Goal: Task Accomplishment & Management: Manage account settings

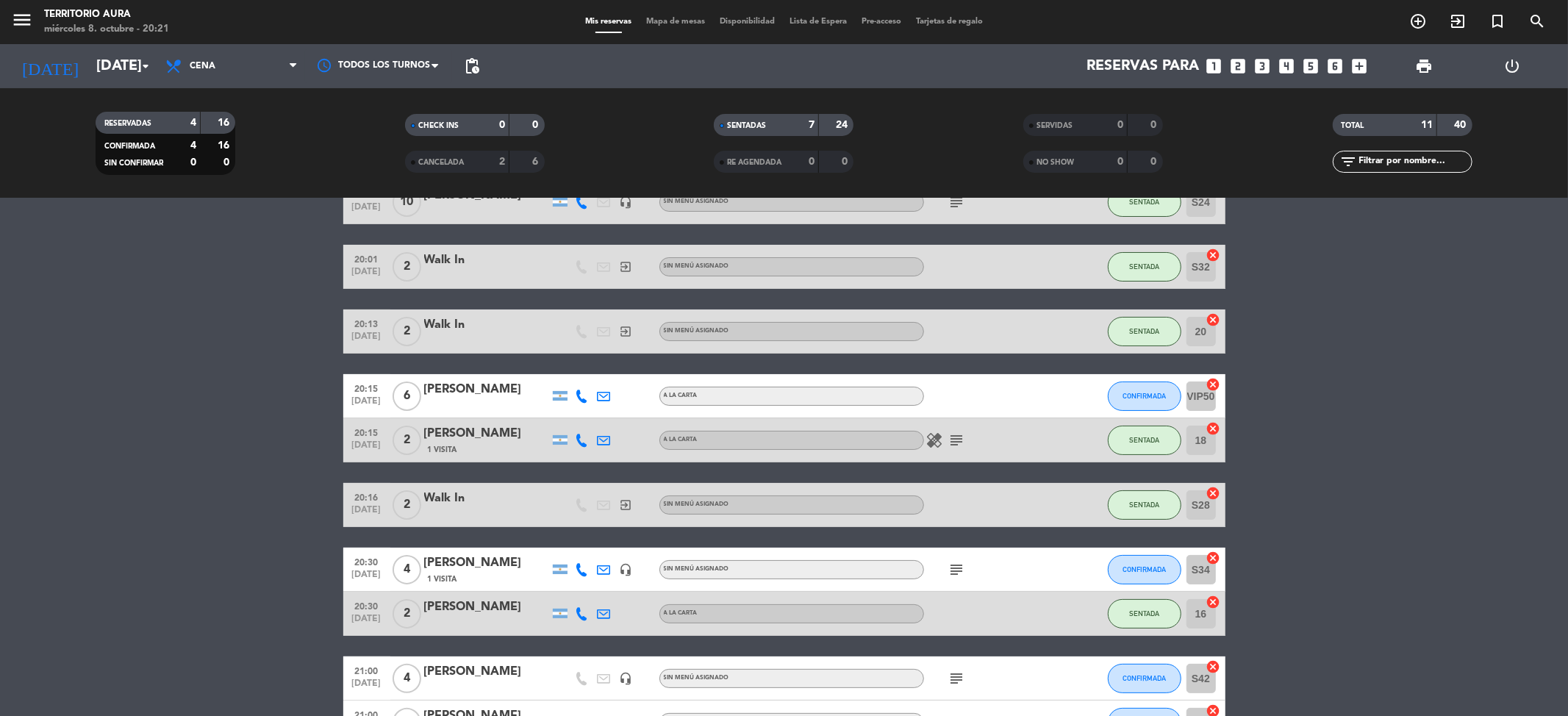
scroll to position [231, 0]
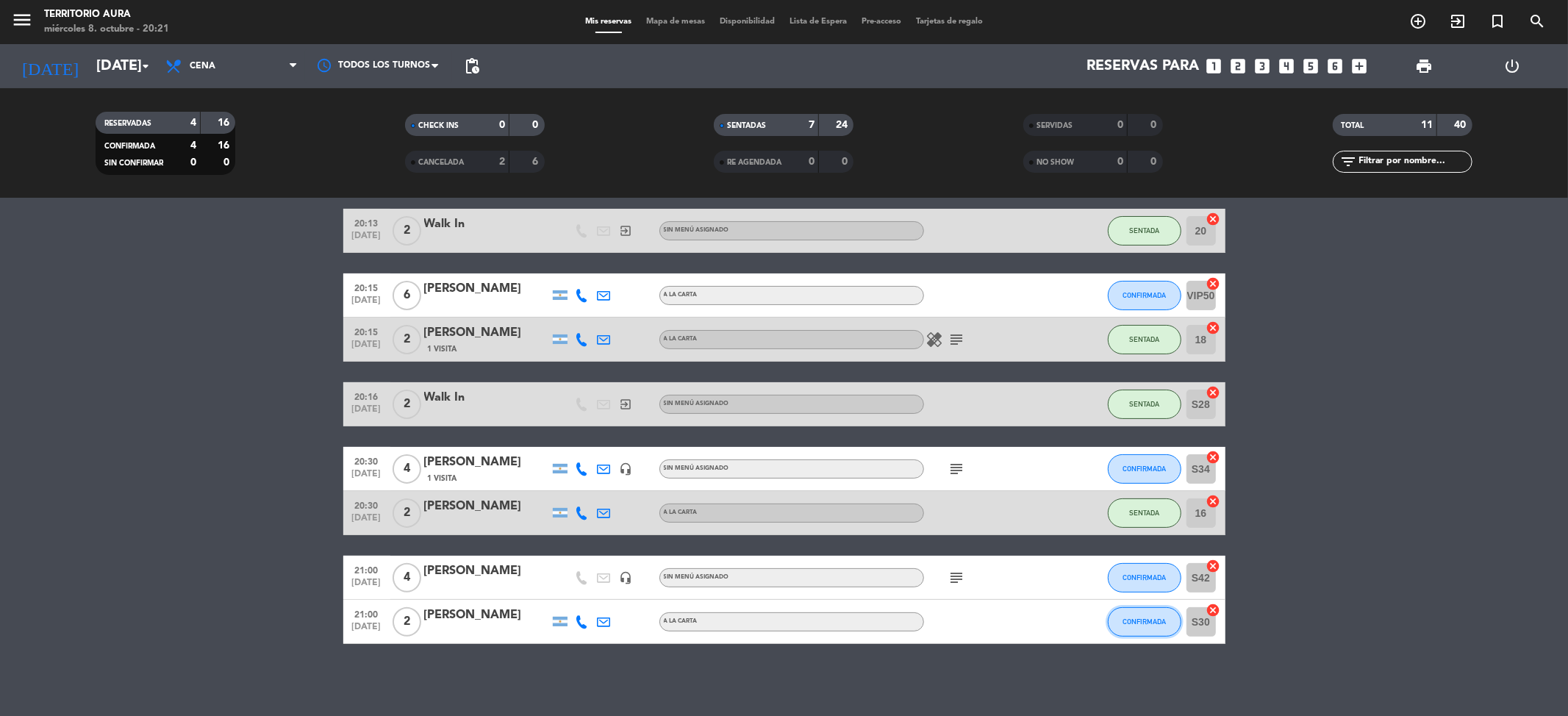
click at [1153, 624] on span "CONFIRMADA" at bounding box center [1143, 622] width 43 height 8
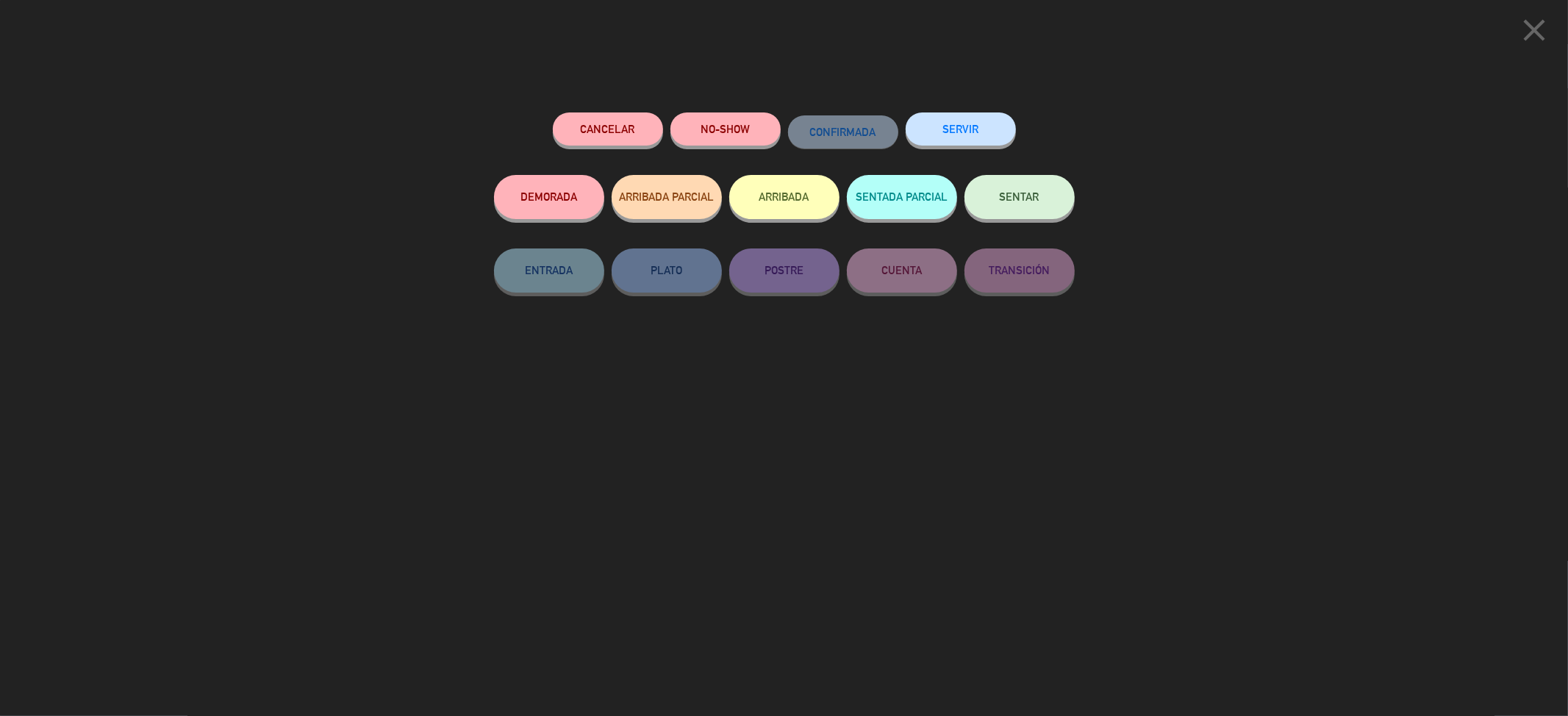
click at [629, 116] on button "Cancelar" at bounding box center [608, 129] width 111 height 33
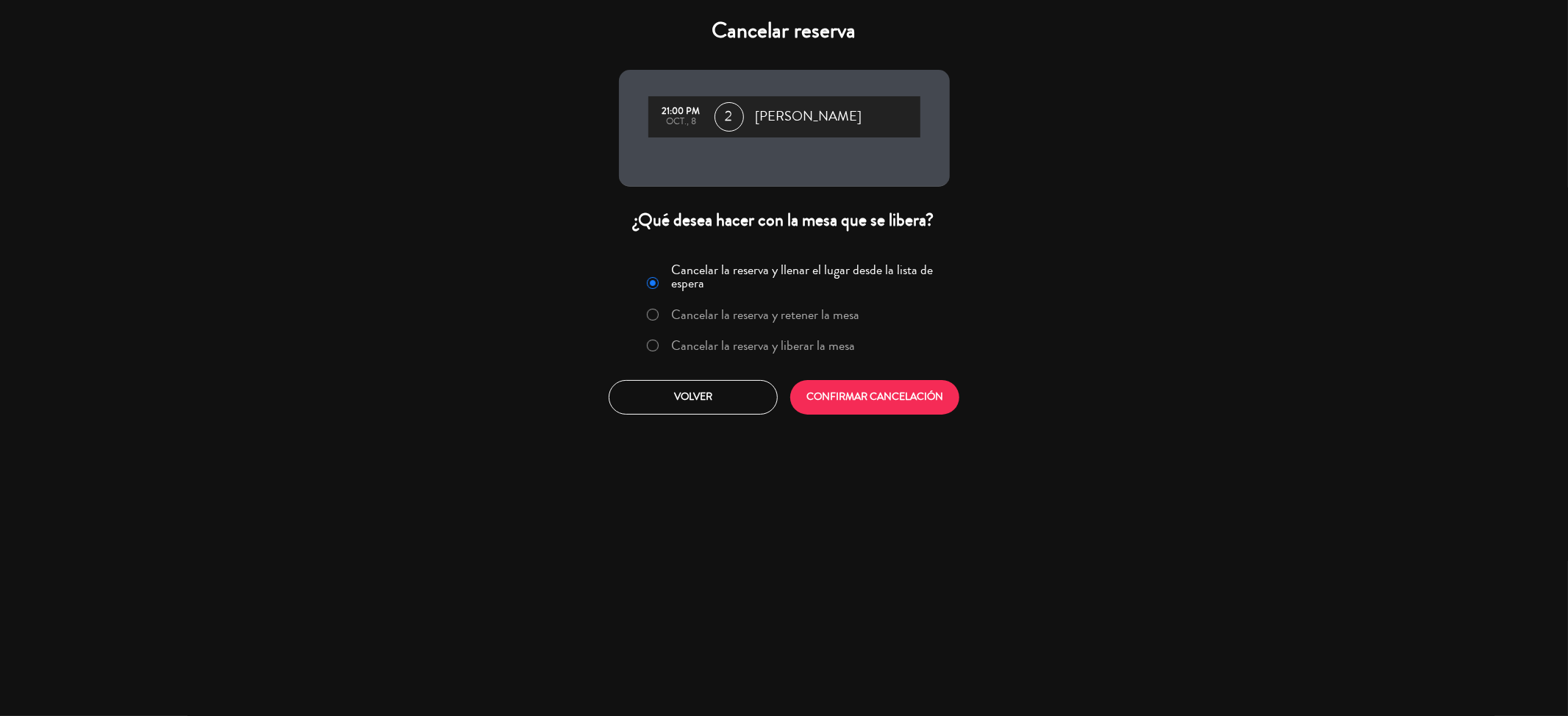
click at [789, 343] on label "Cancelar la reserva y liberar la mesa" at bounding box center [763, 345] width 184 height 13
click at [845, 394] on button "CONFIRMAR CANCELACIÓN" at bounding box center [875, 397] width 169 height 34
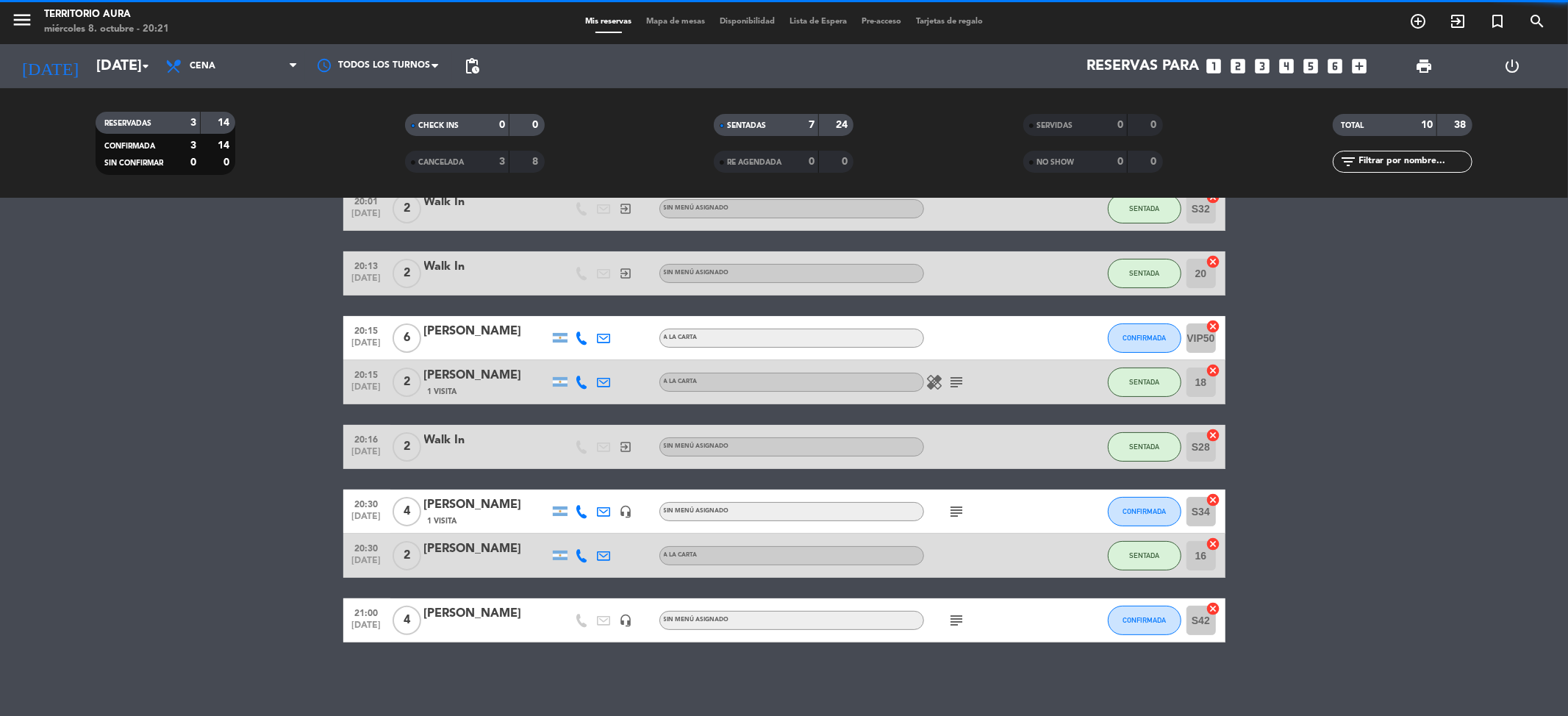
scroll to position [186, 0]
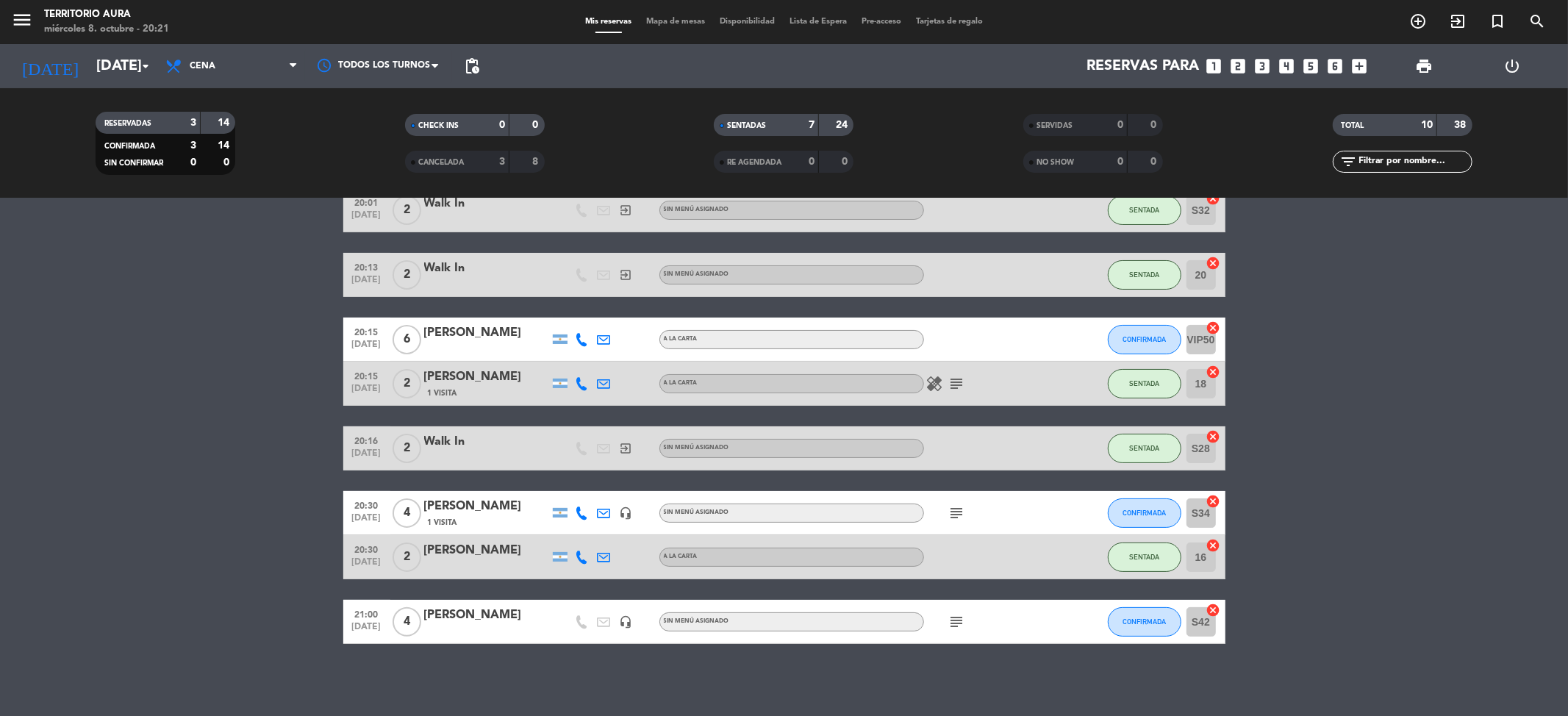
click at [671, 22] on span "Mapa de mesas" at bounding box center [675, 22] width 73 height 8
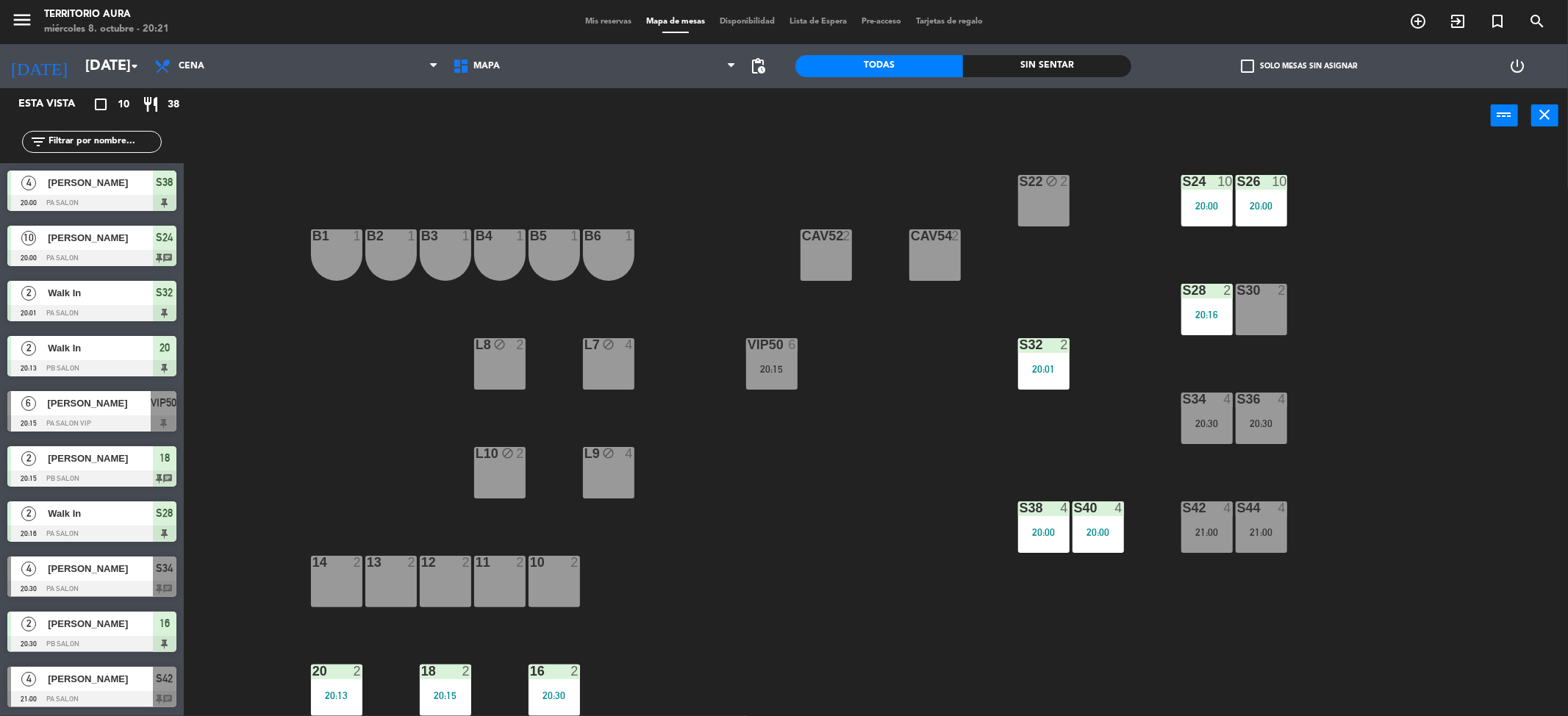
click at [615, 22] on span "Mis reservas" at bounding box center [608, 22] width 61 height 8
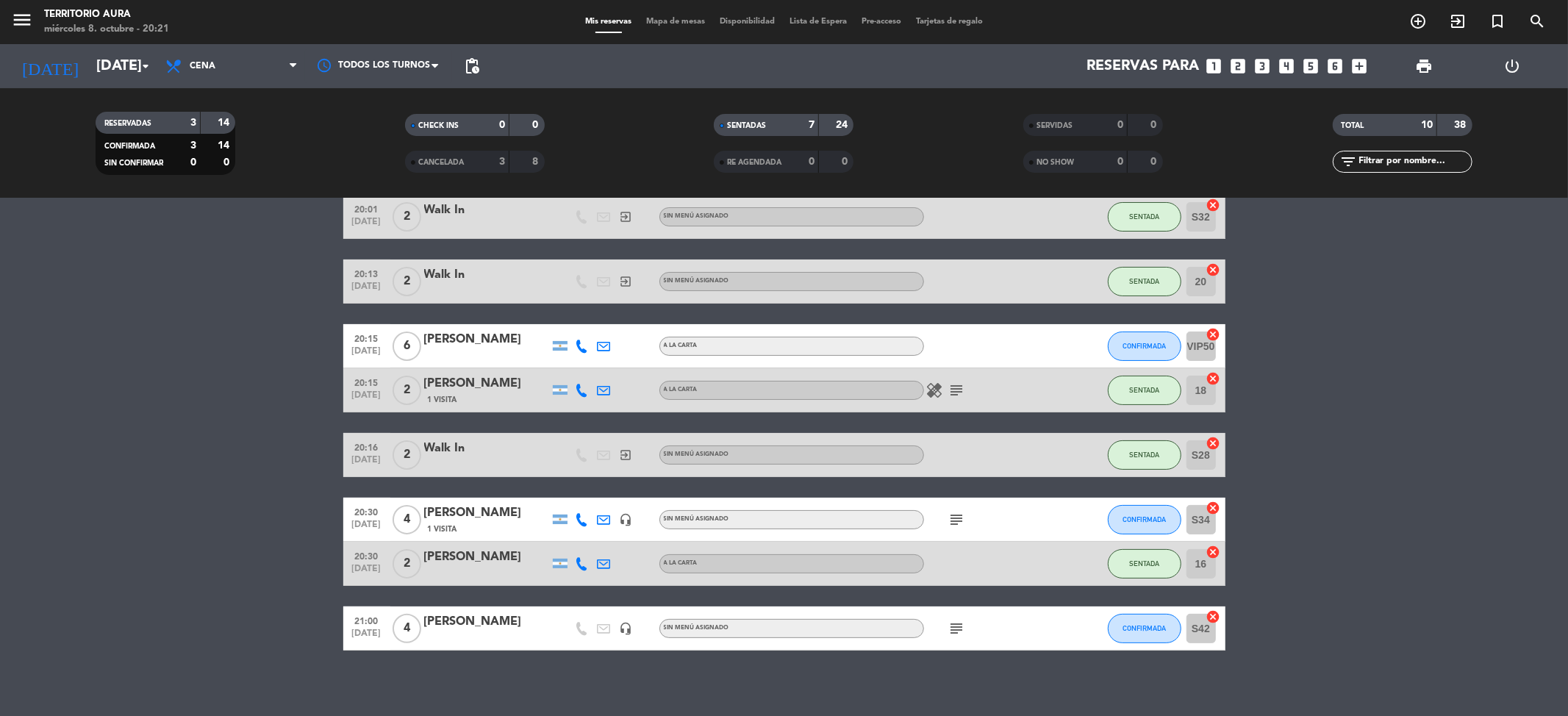
scroll to position [186, 0]
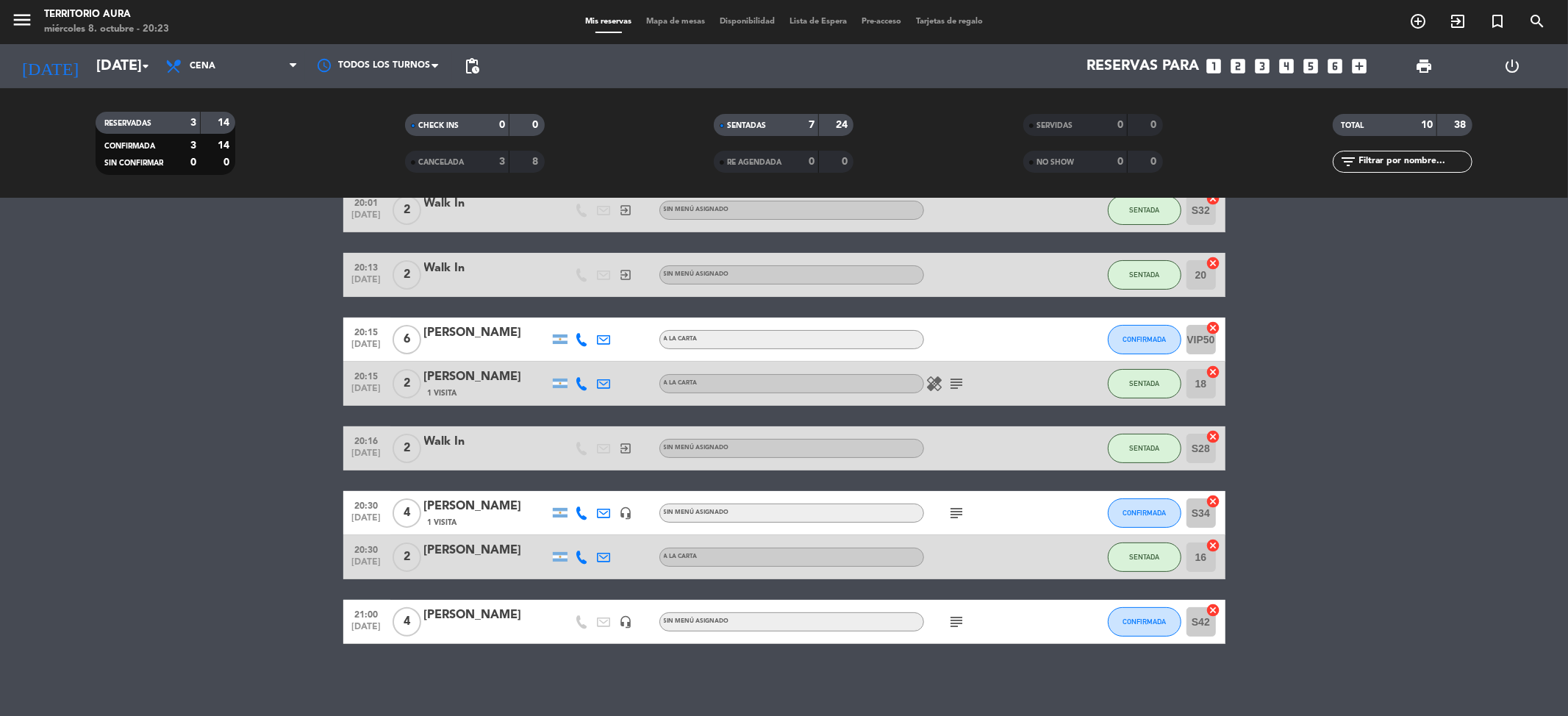
click at [239, 375] on bookings-row "20:00 [DATE] 4 [PERSON_NAME] A LA CARTA SENTADA S38 cancel 20:00 [DATE] [PERSON…" at bounding box center [784, 362] width 1568 height 565
